Goal: Task Accomplishment & Management: Manage account settings

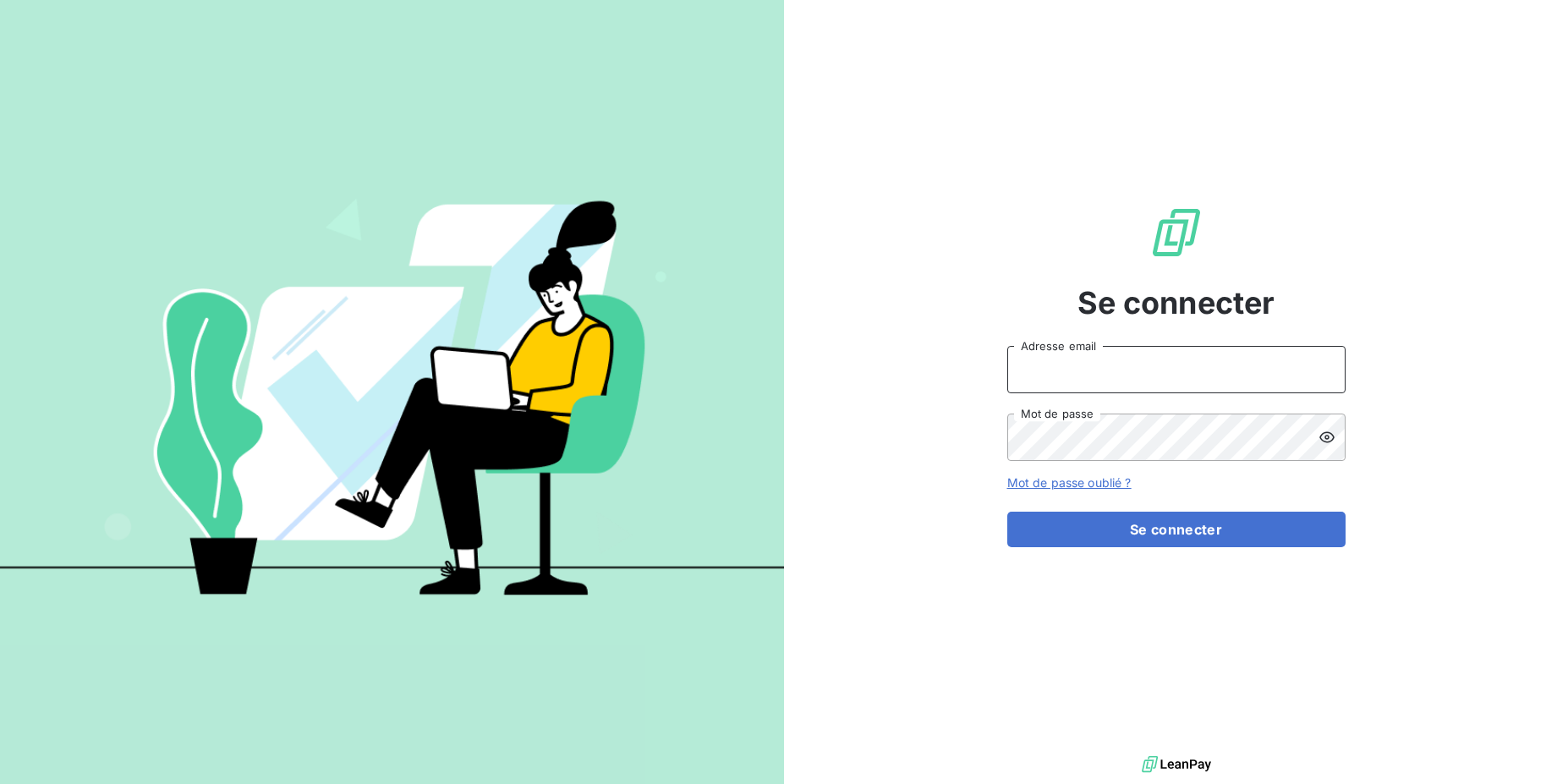
click at [1061, 377] on input "Adresse email" at bounding box center [1176, 369] width 338 height 47
drag, startPoint x: 1071, startPoint y: 371, endPoint x: 1125, endPoint y: 369, distance: 54.0
click at [1125, 369] on input "admin@3dcelo" at bounding box center [1176, 369] width 338 height 47
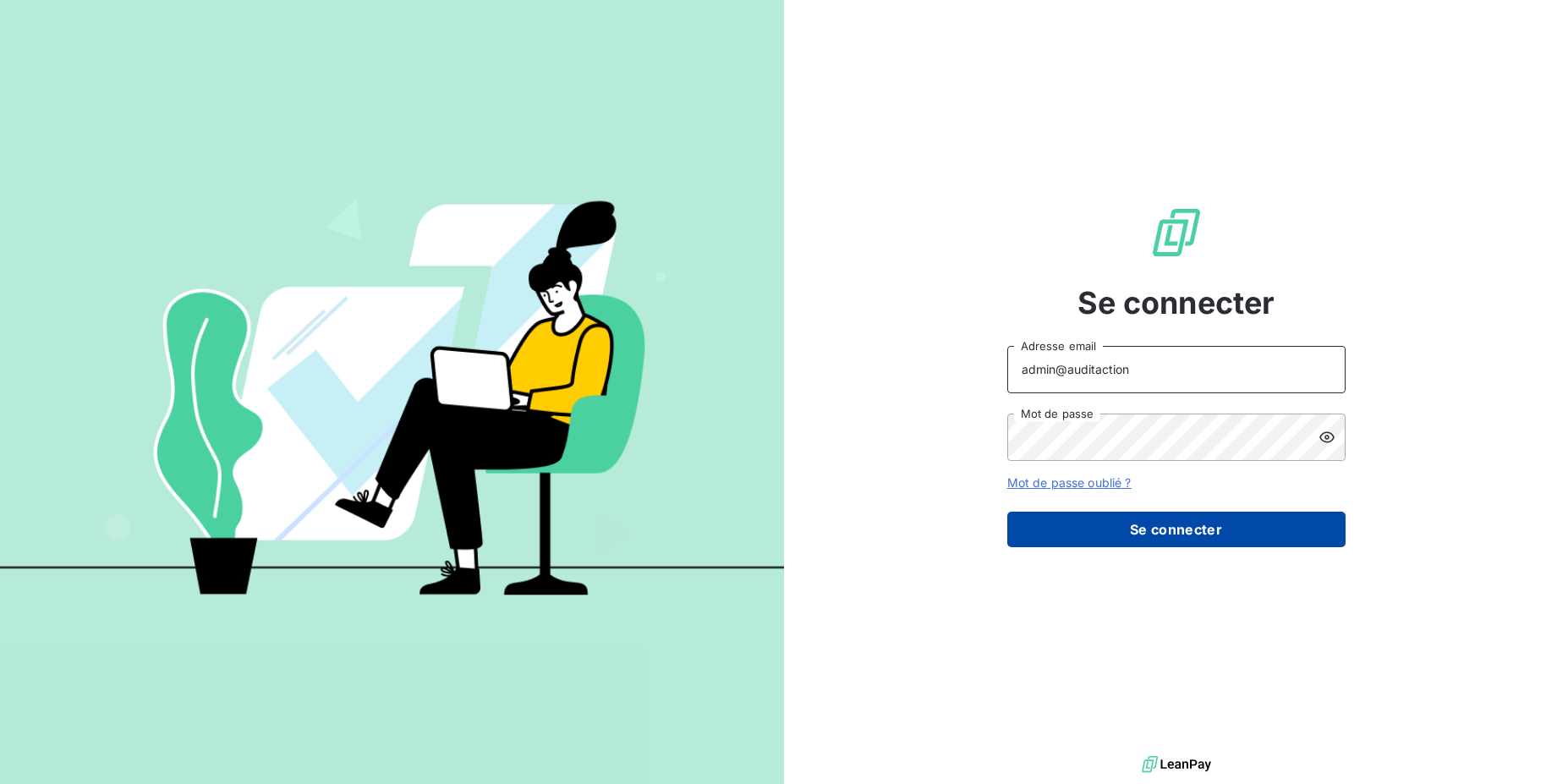
type input "admin@auditaction"
click at [1147, 527] on button "Se connecter" at bounding box center [1176, 529] width 338 height 35
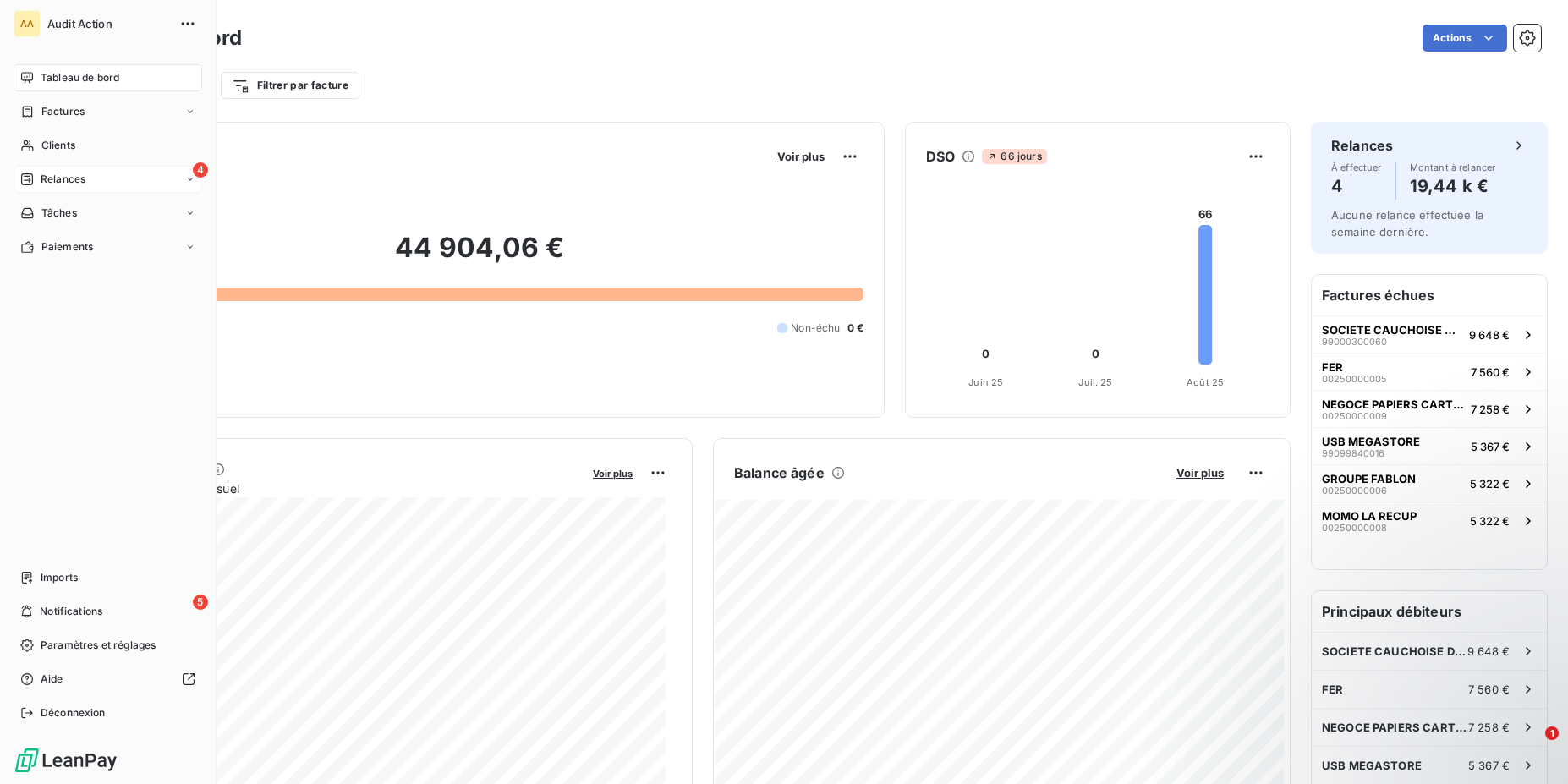
click at [41, 185] on span "Relances" at bounding box center [62, 180] width 45 height 15
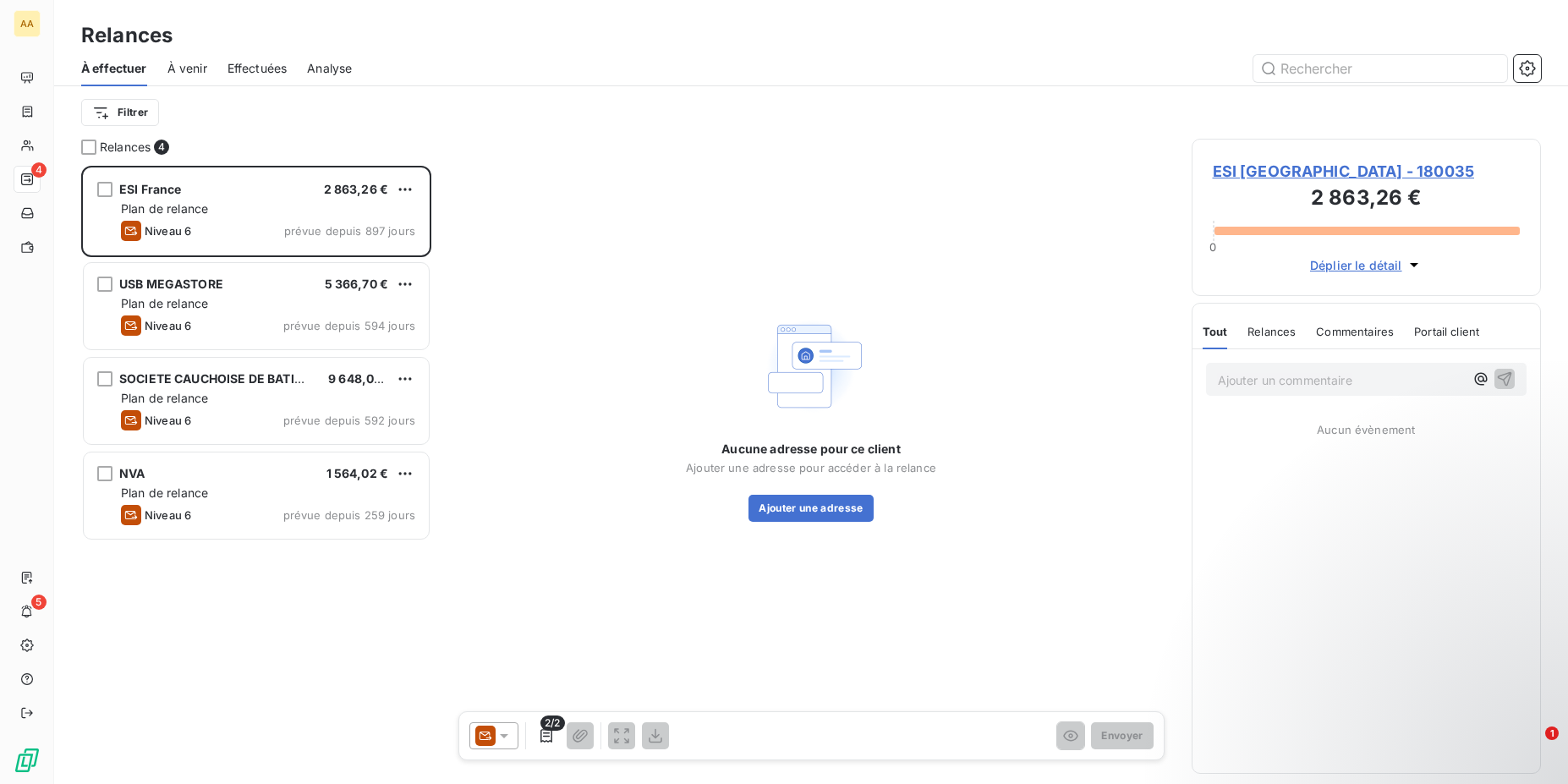
scroll to position [605, 336]
click at [231, 80] on div "Effectuées" at bounding box center [258, 68] width 60 height 35
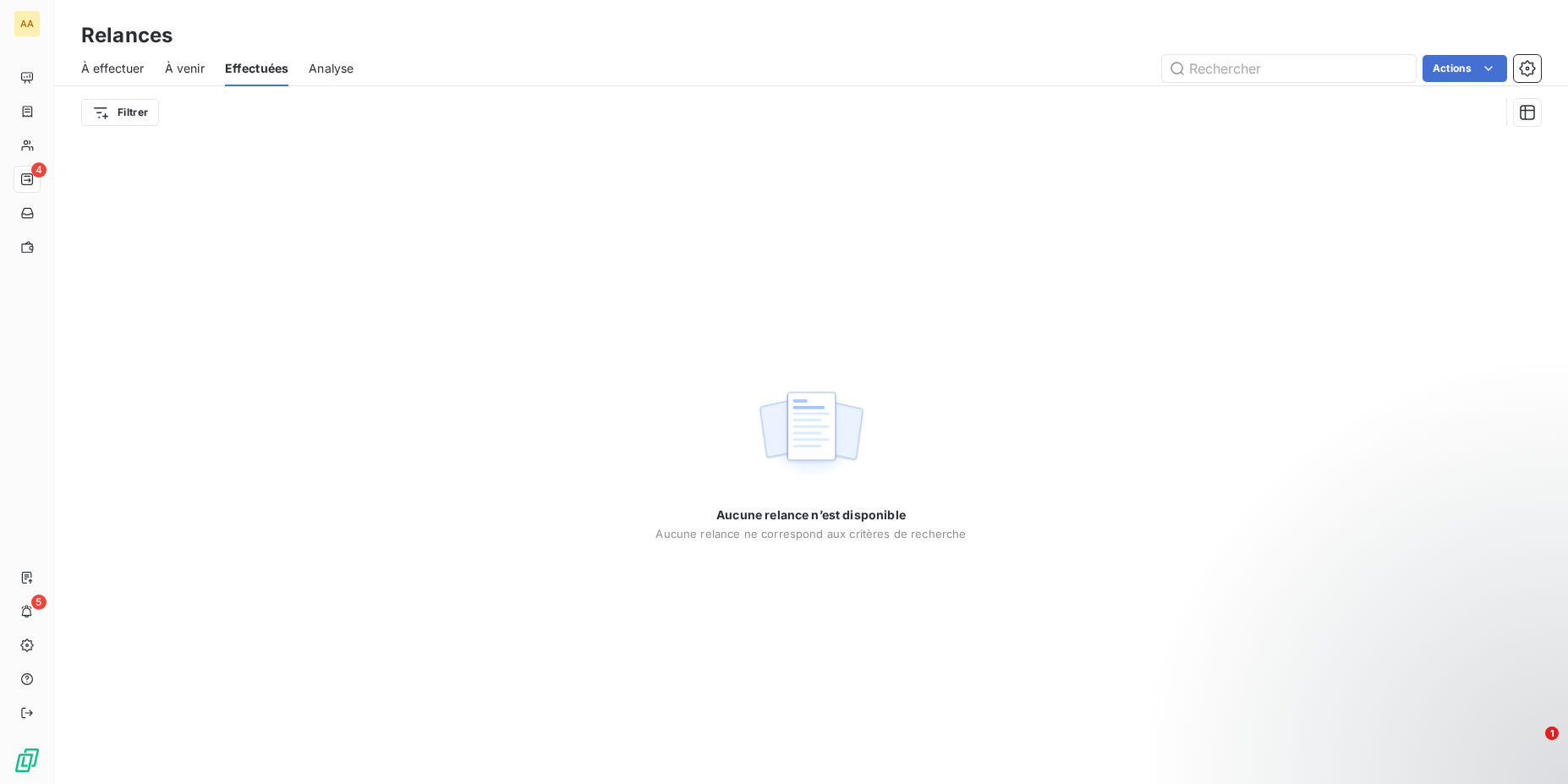
click at [107, 62] on span "À effectuer" at bounding box center [113, 68] width 63 height 17
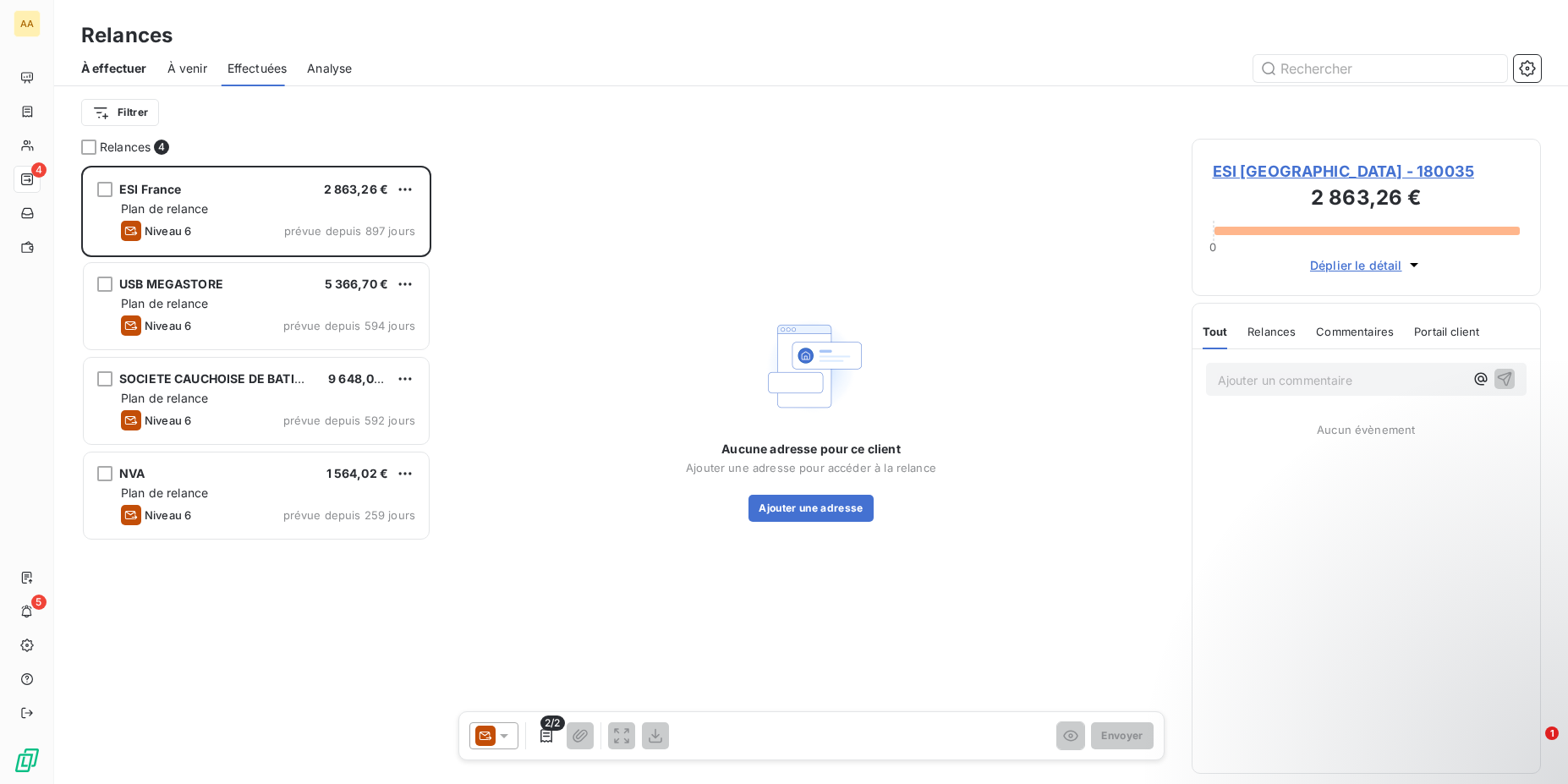
scroll to position [605, 336]
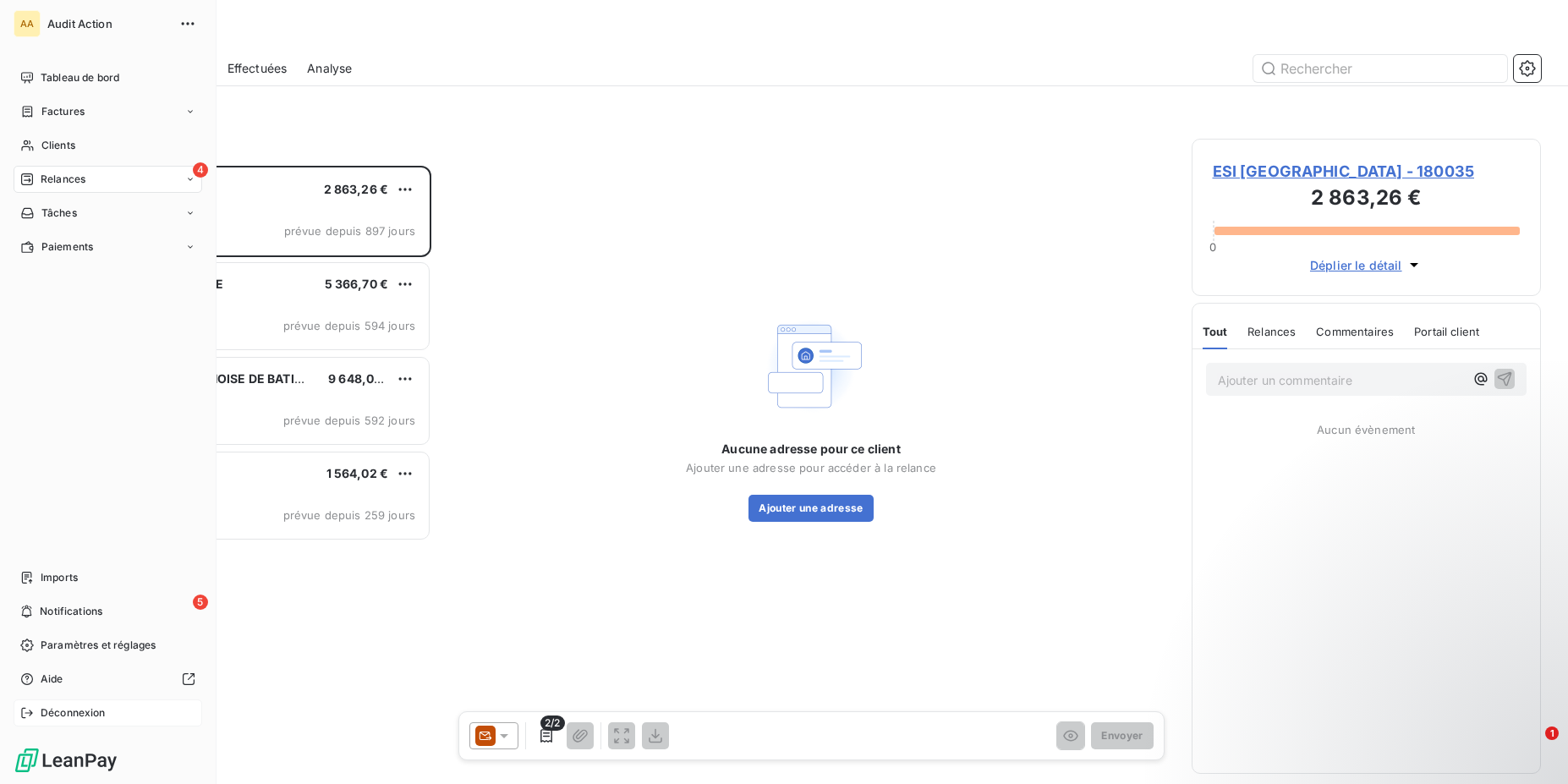
click at [35, 713] on div "Déconnexion" at bounding box center [108, 713] width 188 height 27
